Goal: Task Accomplishment & Management: Use online tool/utility

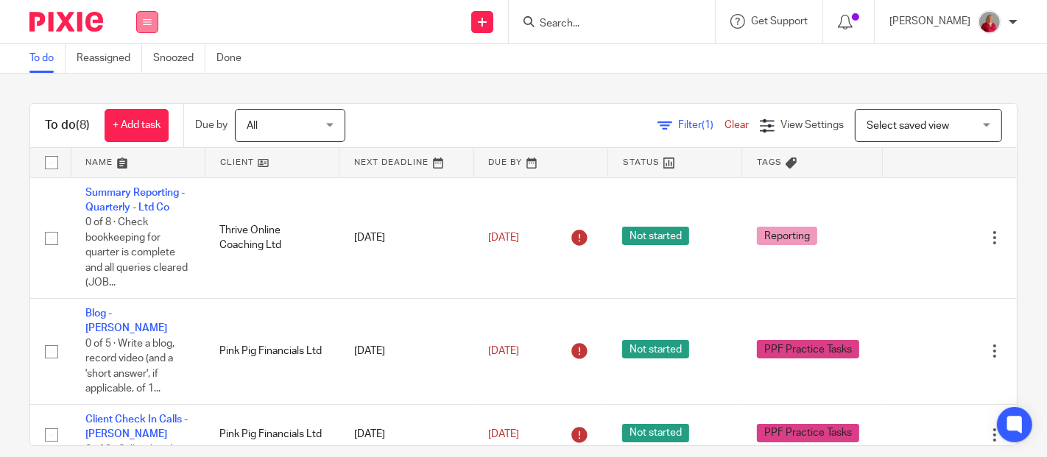
click at [147, 23] on icon at bounding box center [147, 22] width 9 height 9
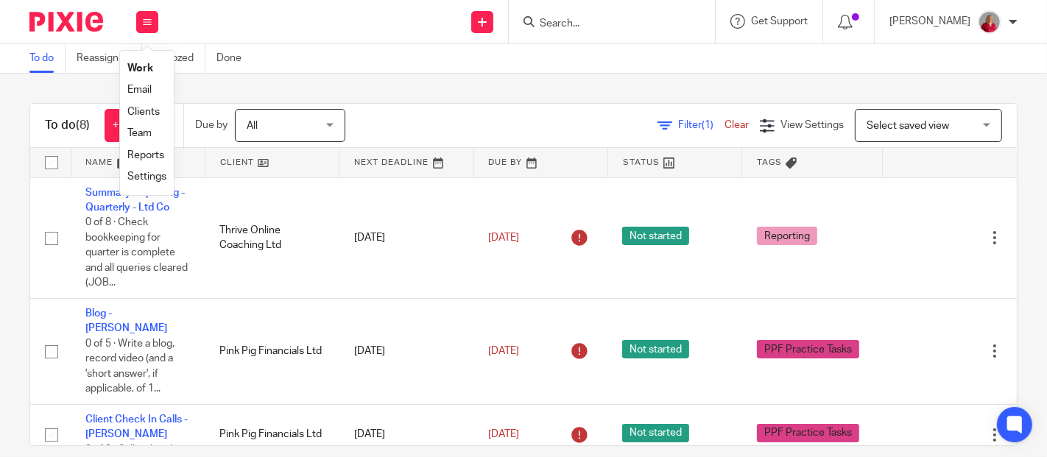
click at [146, 68] on link "Work" at bounding box center [140, 68] width 26 height 10
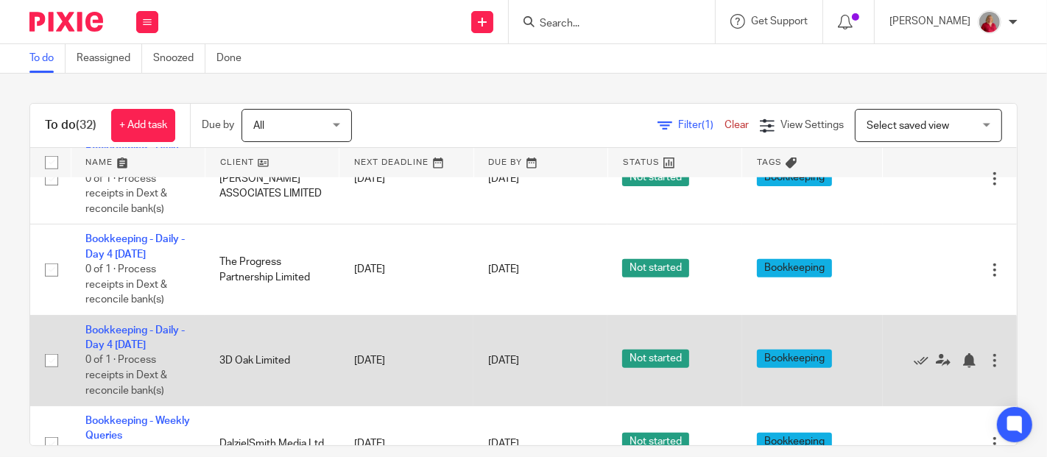
scroll to position [1226, 0]
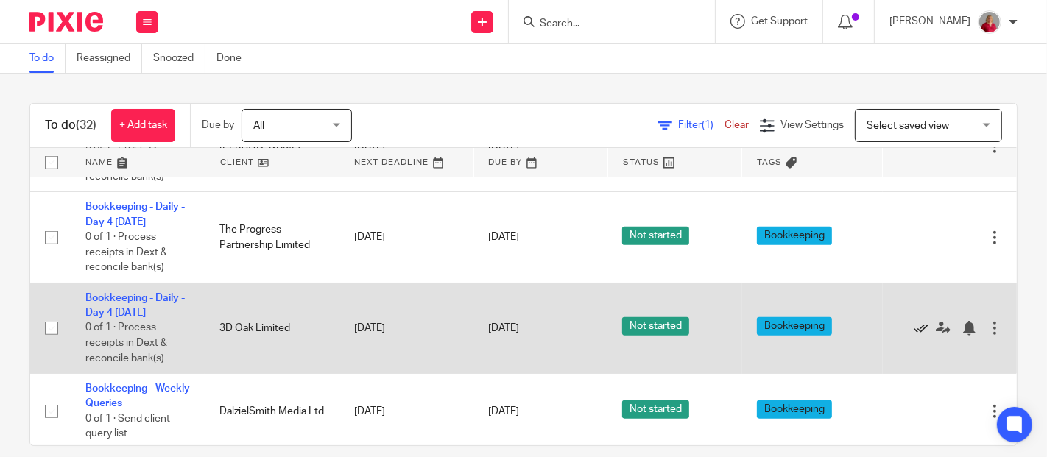
click at [914, 321] on icon at bounding box center [921, 328] width 15 height 15
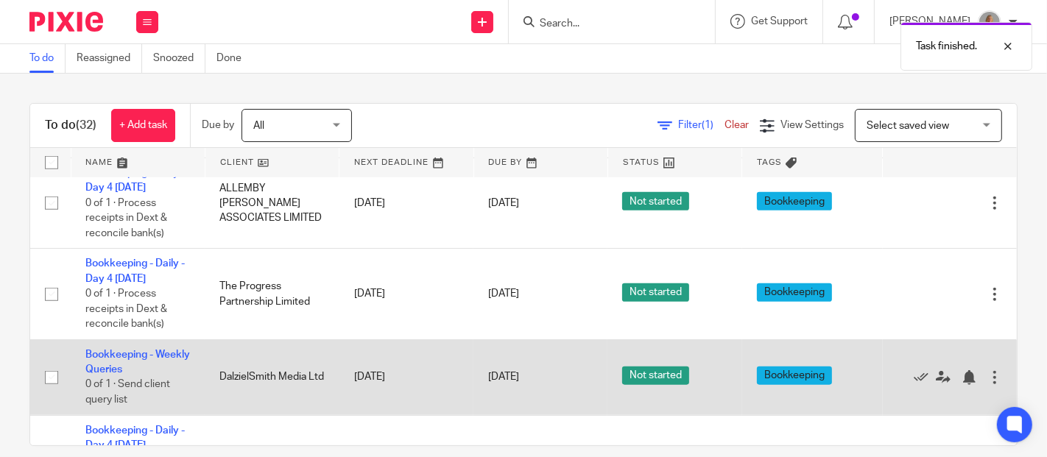
scroll to position [1145, 0]
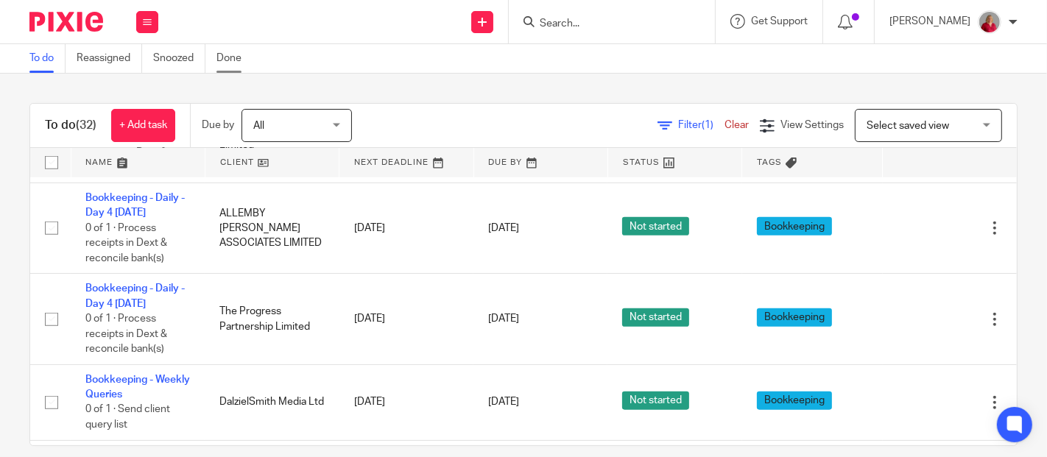
click at [231, 59] on link "Done" at bounding box center [234, 58] width 36 height 29
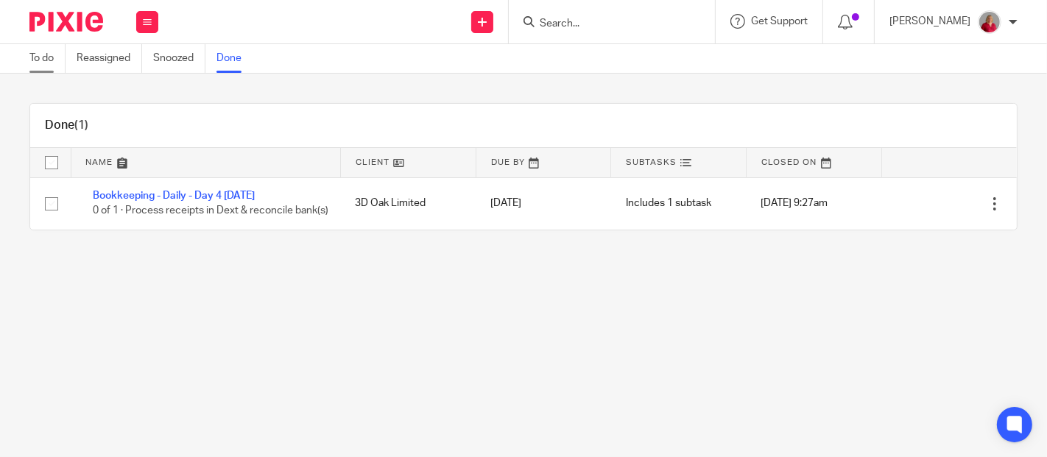
click at [43, 57] on link "To do" at bounding box center [47, 58] width 36 height 29
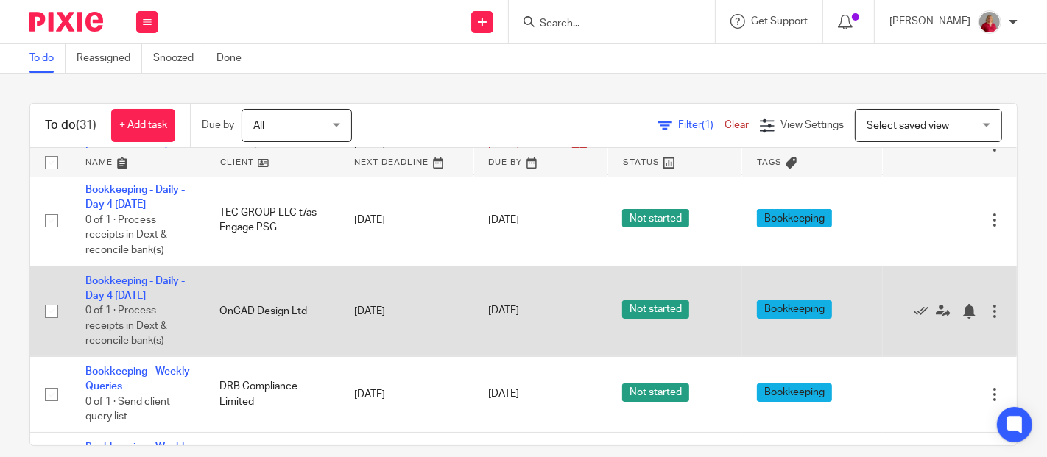
scroll to position [327, 0]
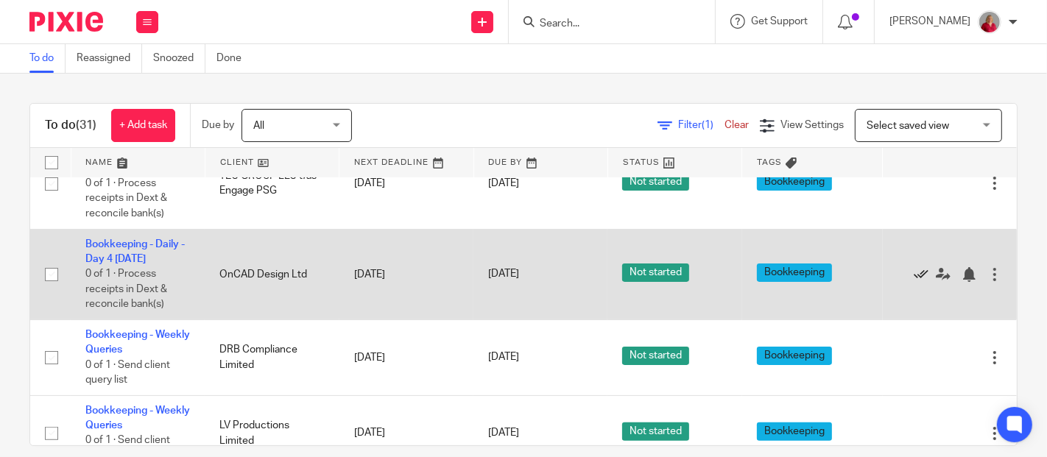
click at [914, 267] on icon at bounding box center [921, 274] width 15 height 15
